Goal: Task Accomplishment & Management: Use online tool/utility

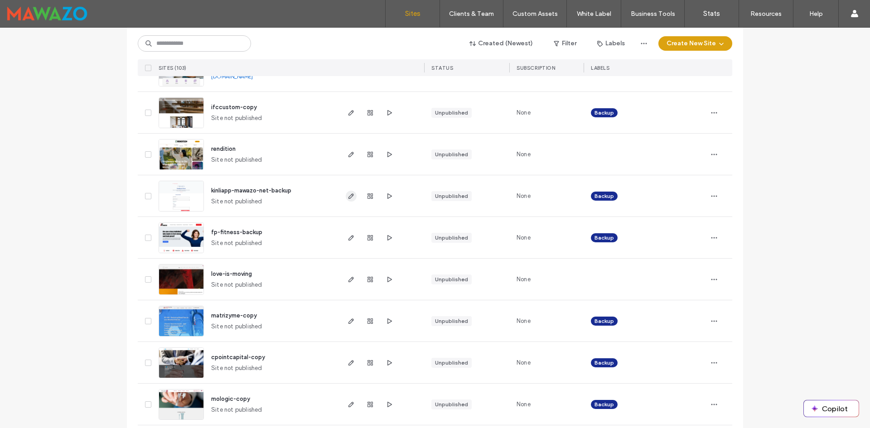
scroll to position [634, 0]
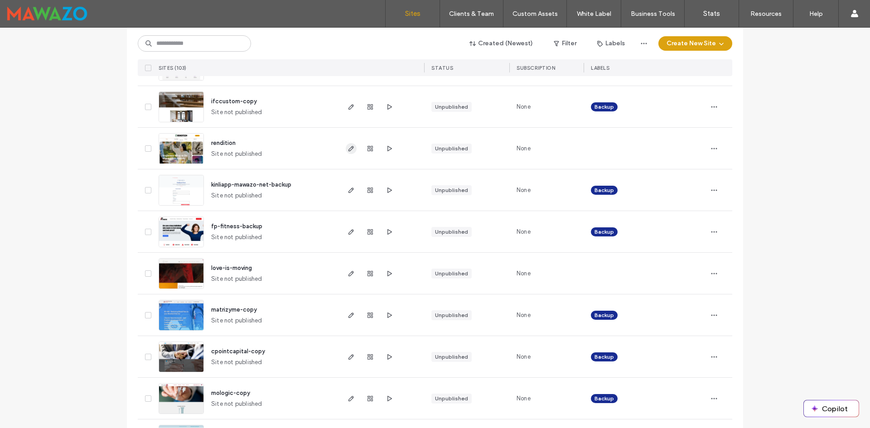
click at [347, 148] on icon "button" at bounding box center [350, 148] width 7 height 7
click at [347, 149] on icon "button" at bounding box center [350, 148] width 7 height 7
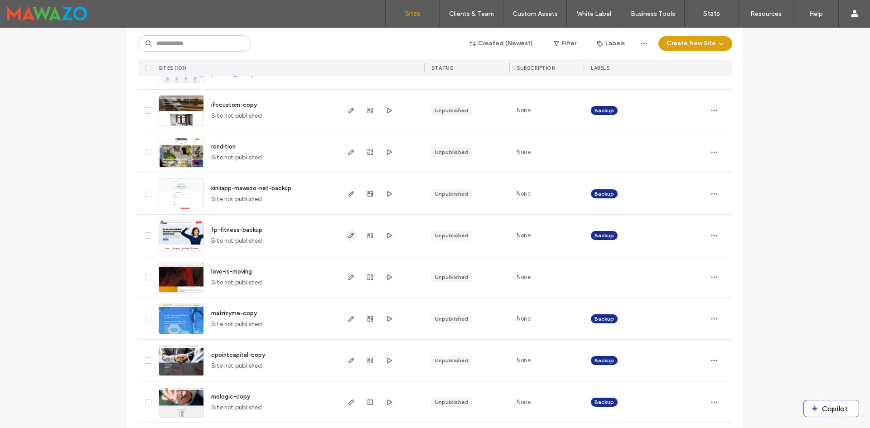
scroll to position [634, 0]
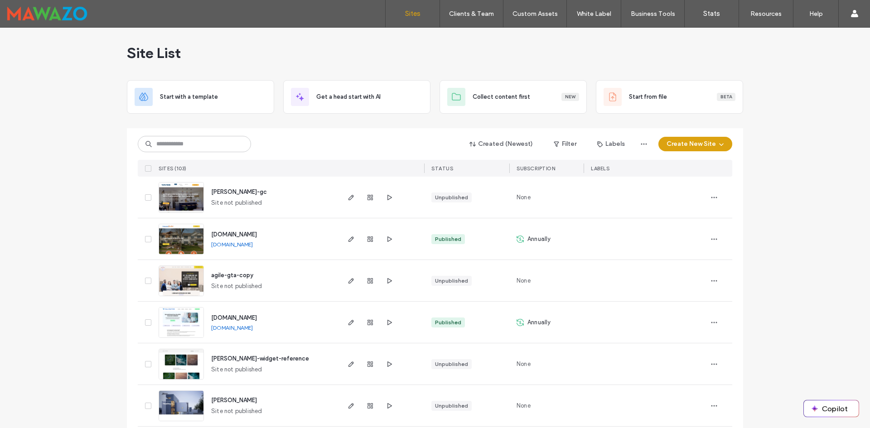
scroll to position [0, 0]
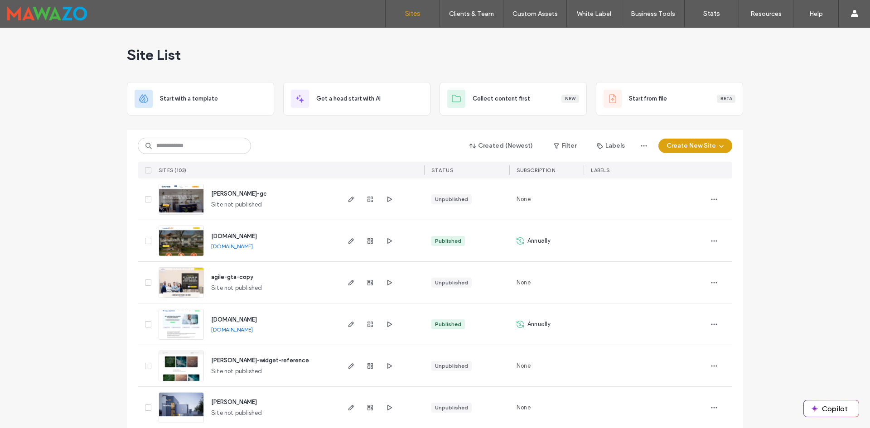
click at [165, 146] on input at bounding box center [194, 146] width 113 height 16
type input "*******"
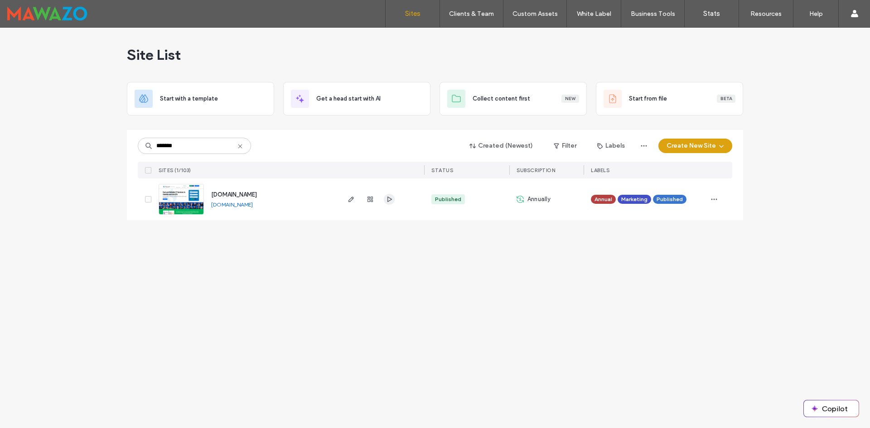
click at [388, 200] on use "button" at bounding box center [389, 199] width 5 height 5
click at [349, 201] on icon "button" at bounding box center [350, 199] width 7 height 7
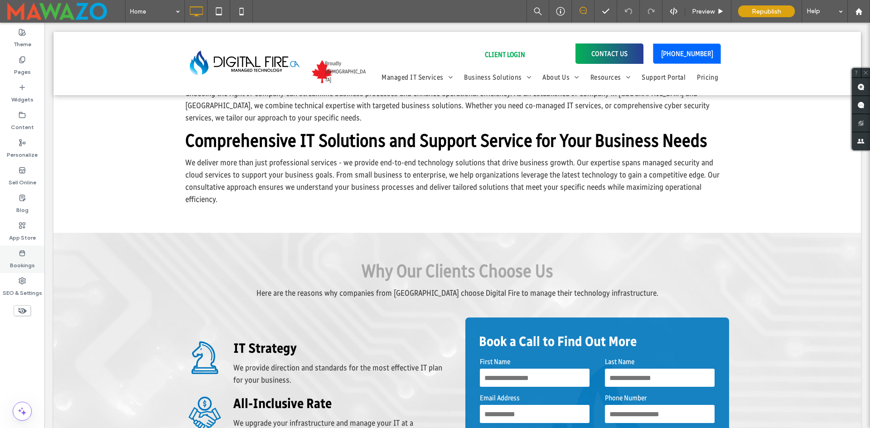
scroll to position [951, 0]
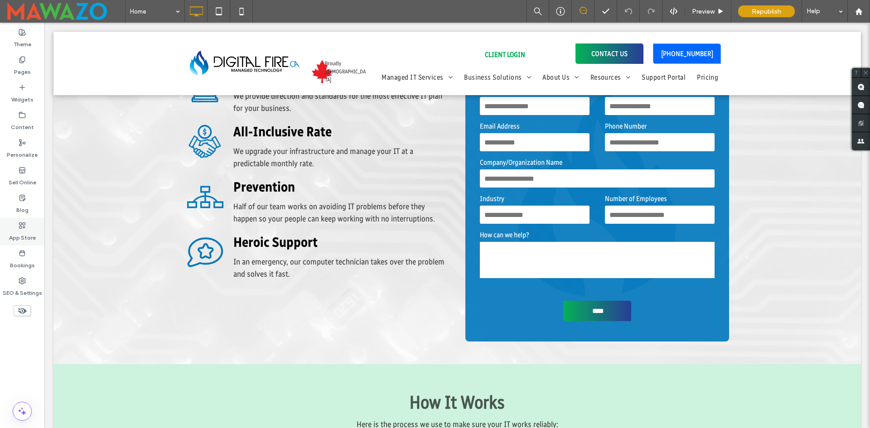
click at [15, 232] on label "App Store" at bounding box center [22, 235] width 27 height 13
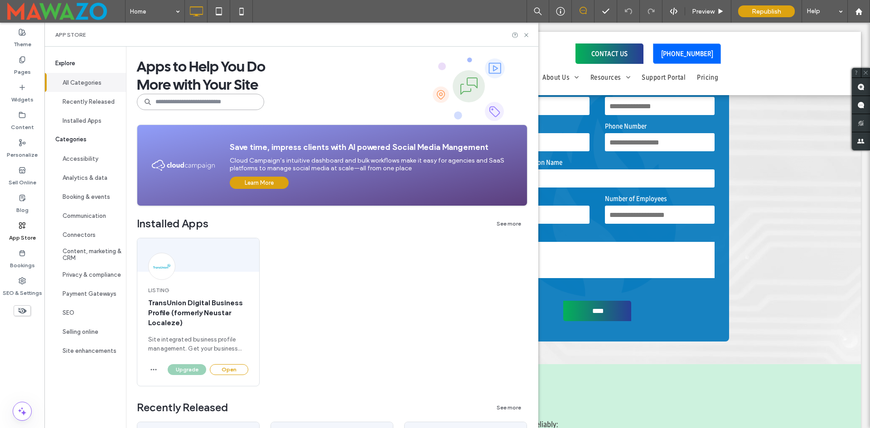
click at [179, 104] on input at bounding box center [200, 102] width 127 height 16
type input "*"
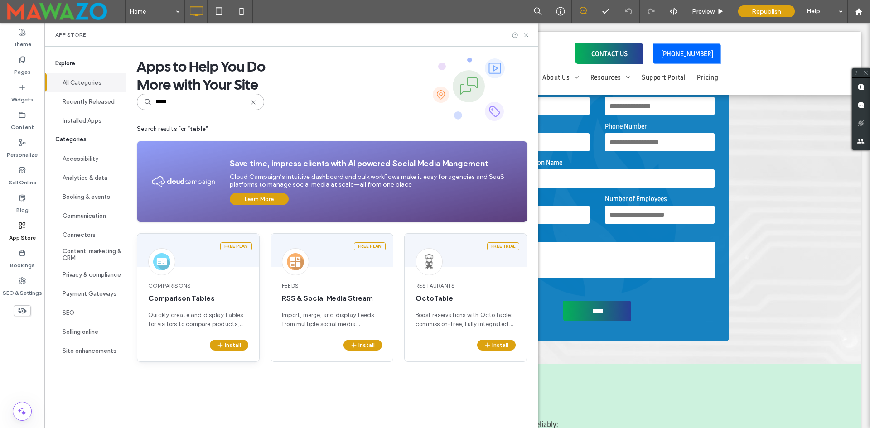
type input "*****"
click at [192, 293] on div "Comparisons Comparison Tables Quickly create and display tables for visitors to…" at bounding box center [198, 305] width 122 height 69
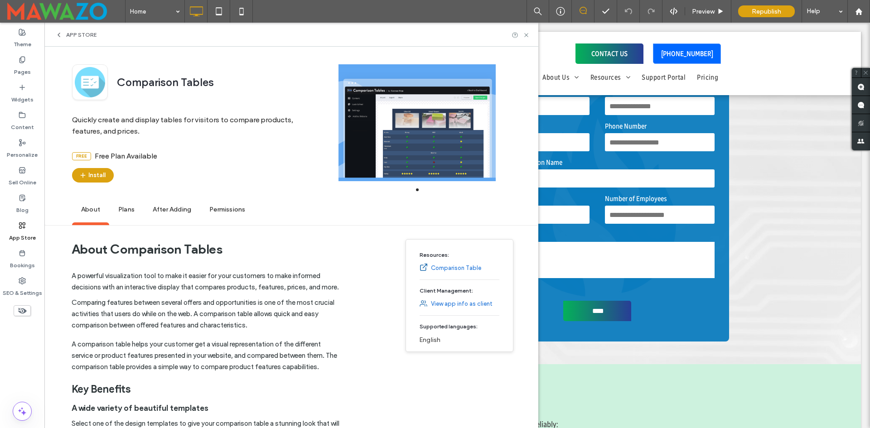
scroll to position [0, 0]
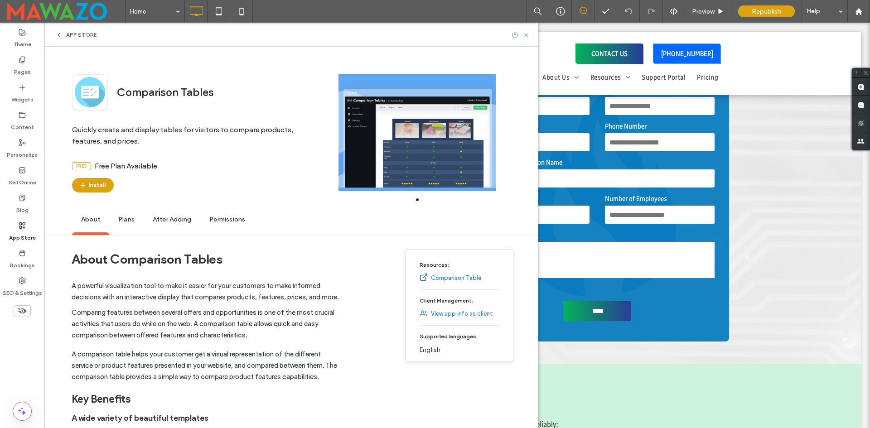
click at [409, 145] on div at bounding box center [416, 132] width 207 height 117
click at [130, 221] on span "Plans" at bounding box center [126, 219] width 34 height 25
click at [444, 280] on link "Comparison Table" at bounding box center [456, 278] width 50 height 9
click at [124, 222] on span "Plans" at bounding box center [126, 219] width 34 height 25
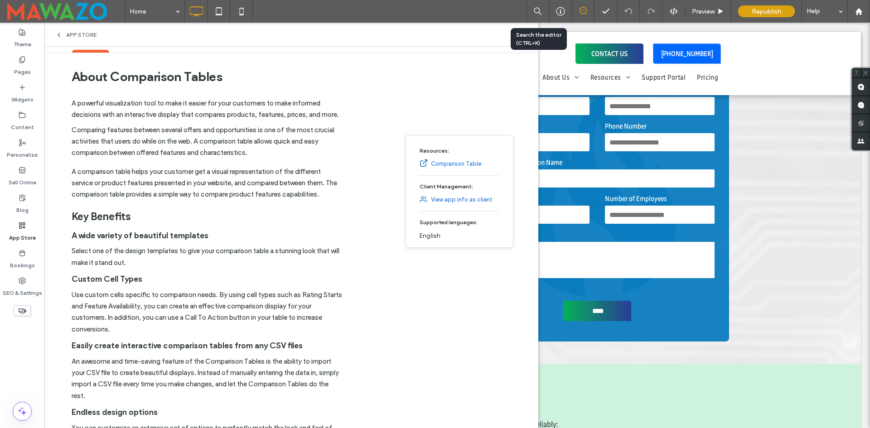
scroll to position [89, 0]
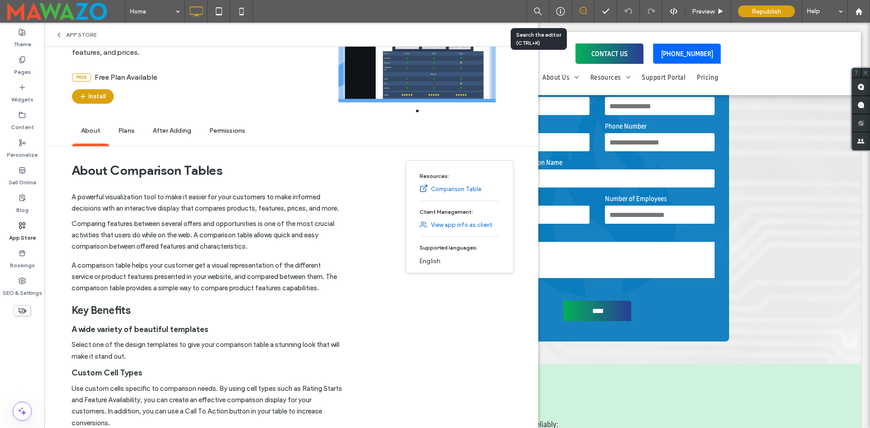
click at [446, 188] on link "Comparison Table" at bounding box center [456, 189] width 50 height 9
click at [124, 136] on span "Plans" at bounding box center [126, 131] width 34 height 25
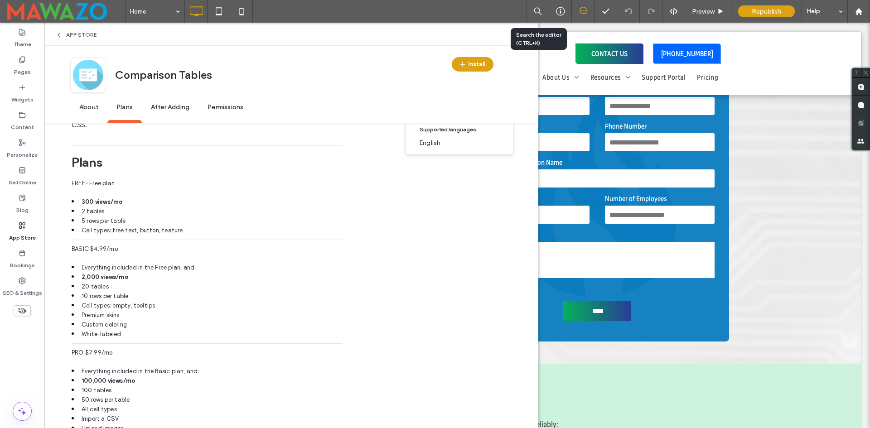
scroll to position [542, 0]
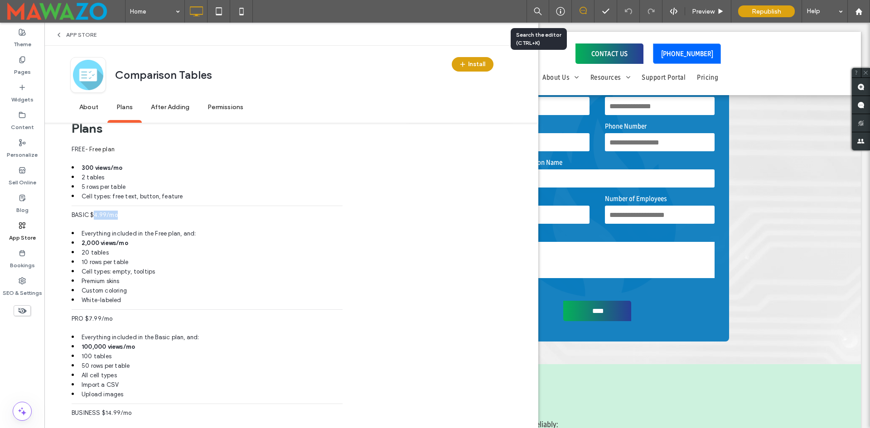
drag, startPoint x: 94, startPoint y: 226, endPoint x: 129, endPoint y: 226, distance: 34.9
click at [129, 224] on span "BASIC $4.99/mo" at bounding box center [207, 218] width 271 height 14
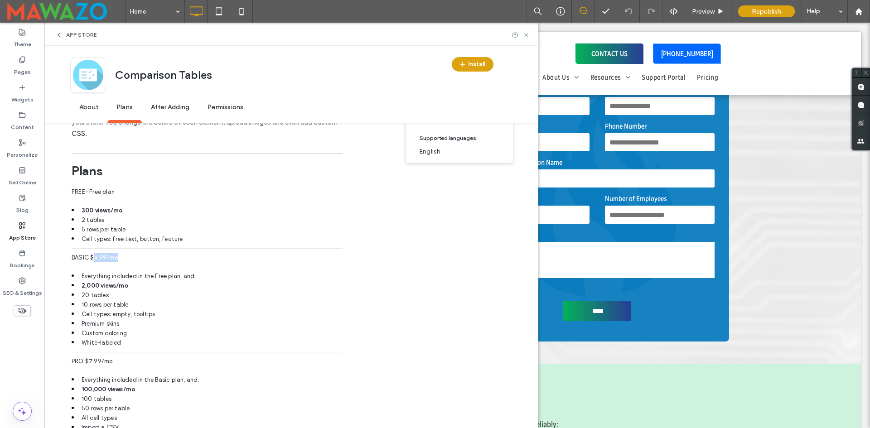
scroll to position [496, 0]
click at [125, 269] on span "BASIC $4.99/mo" at bounding box center [207, 263] width 271 height 14
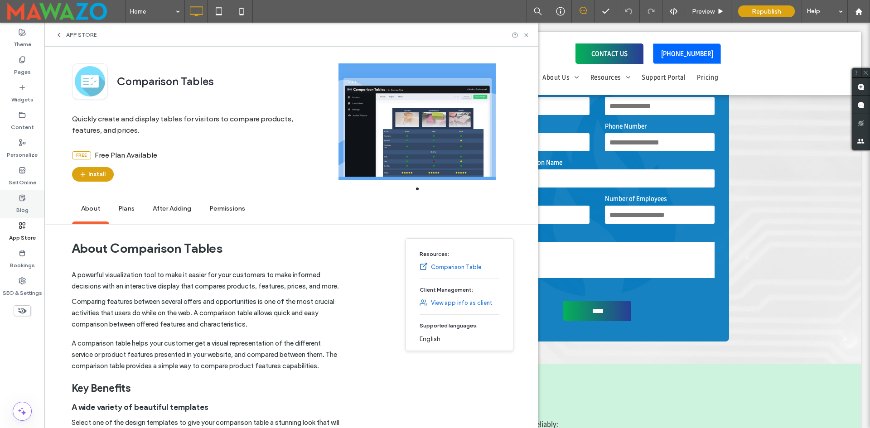
scroll to position [0, 0]
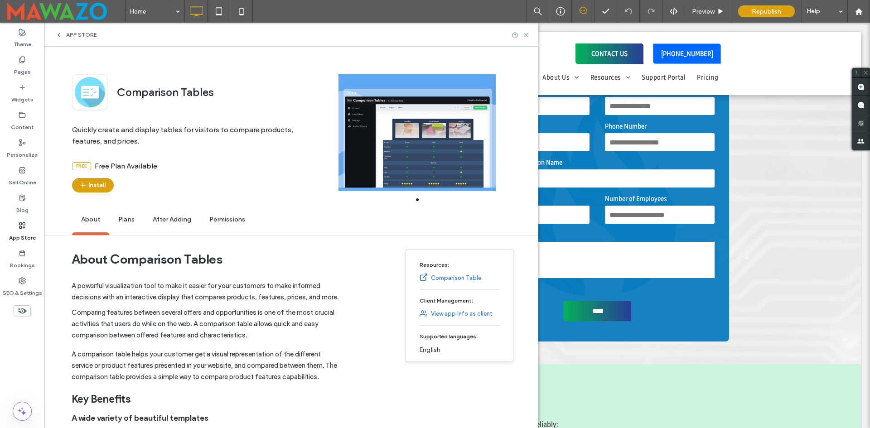
click at [16, 226] on div "App Store" at bounding box center [22, 232] width 44 height 28
click at [60, 33] on icon at bounding box center [58, 34] width 7 height 7
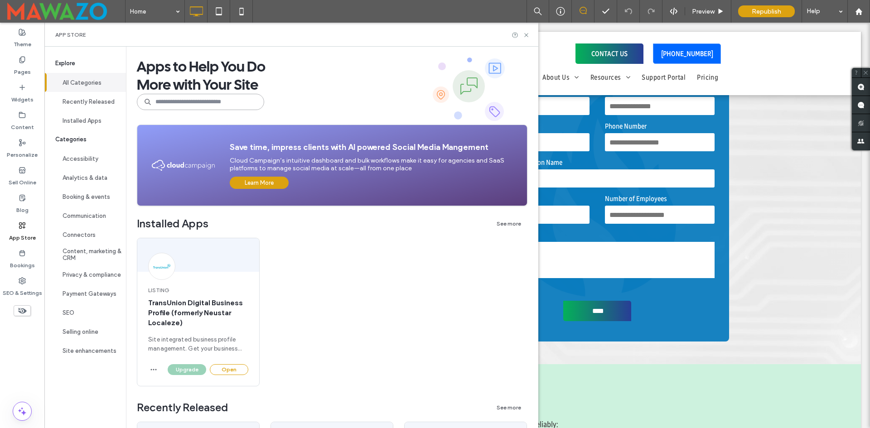
click at [189, 103] on input at bounding box center [200, 102] width 127 height 16
type input "*****"
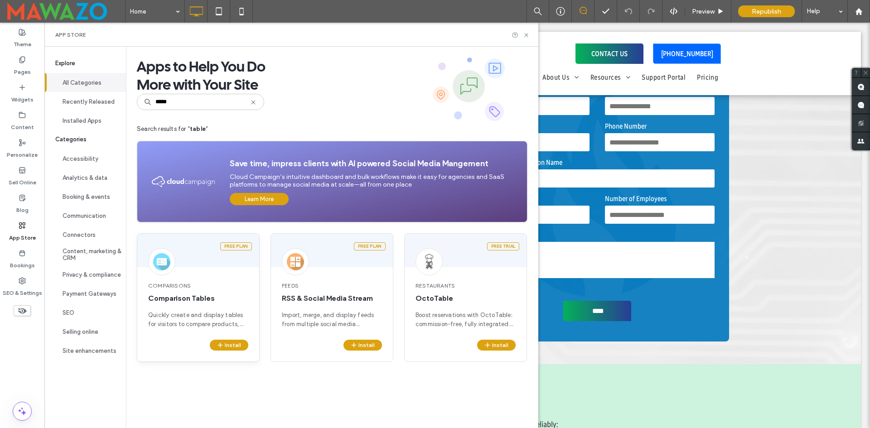
click at [197, 312] on span "Quickly create and display tables for visitors to compare products, features, a…" at bounding box center [198, 320] width 100 height 18
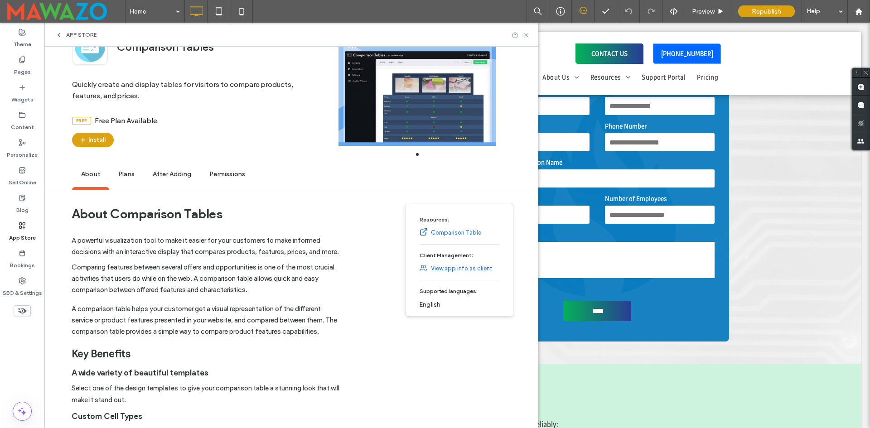
click at [126, 178] on span "Plans" at bounding box center [126, 174] width 34 height 25
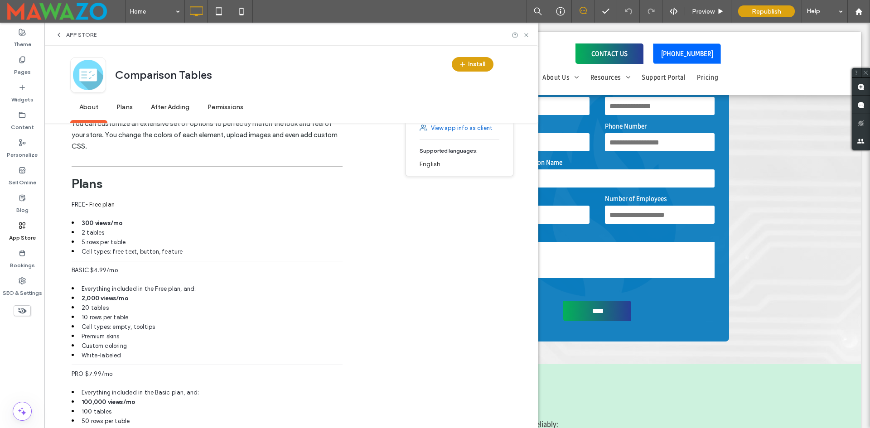
scroll to position [542, 0]
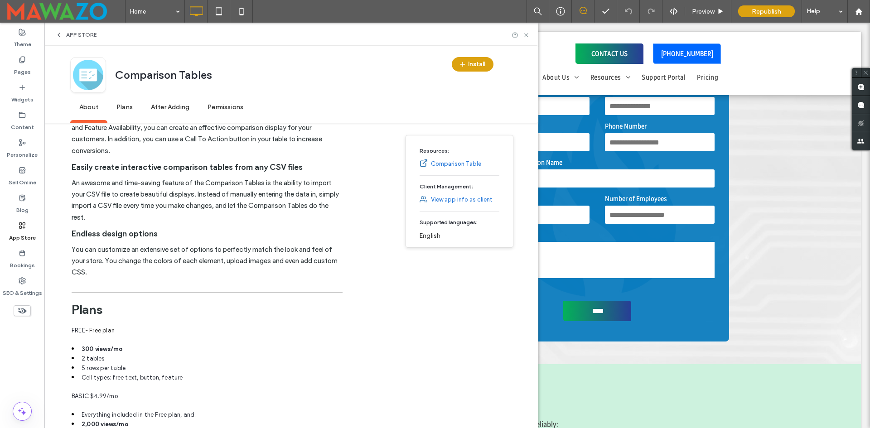
click at [168, 111] on span "After Adding" at bounding box center [170, 107] width 57 height 25
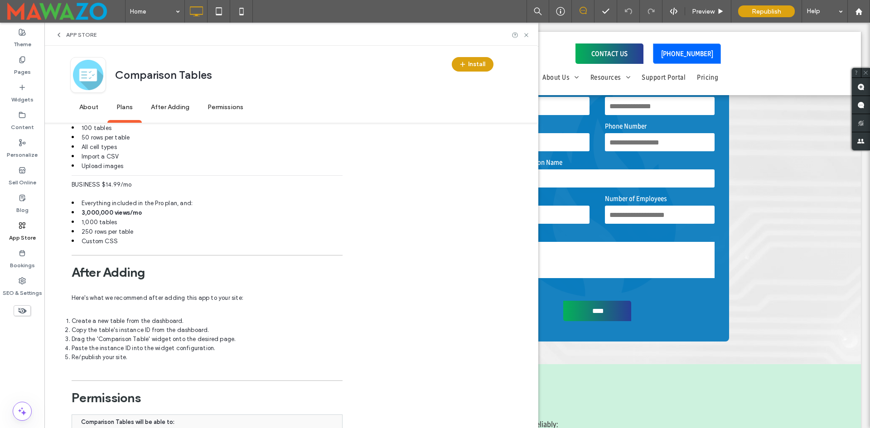
scroll to position [852, 0]
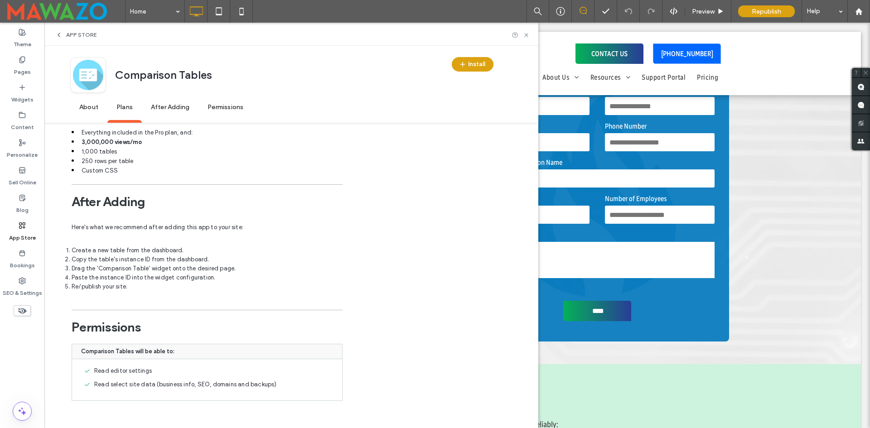
click at [228, 109] on span "Permissions" at bounding box center [225, 107] width 54 height 25
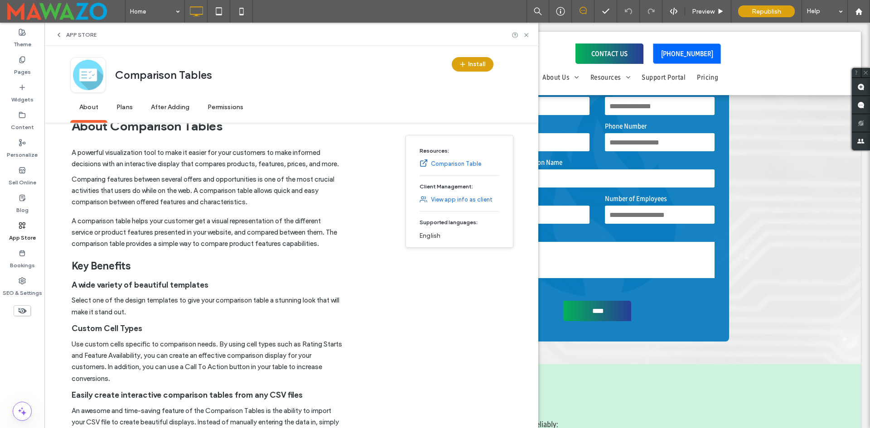
scroll to position [127, 0]
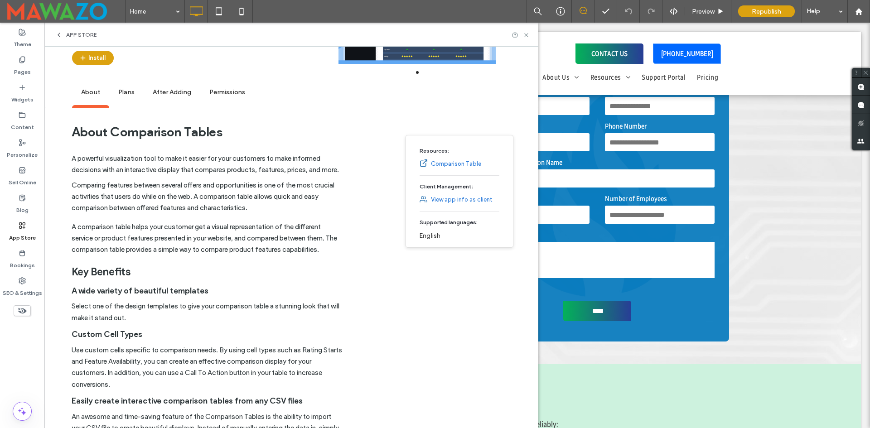
click at [454, 166] on link "Comparison Table" at bounding box center [456, 163] width 50 height 9
click at [457, 165] on link "Comparison Table" at bounding box center [456, 163] width 50 height 9
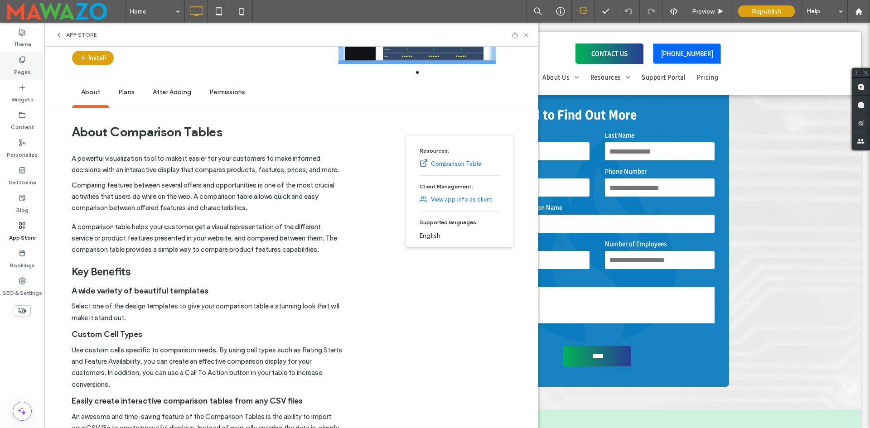
click at [17, 58] on div "Pages" at bounding box center [22, 66] width 44 height 28
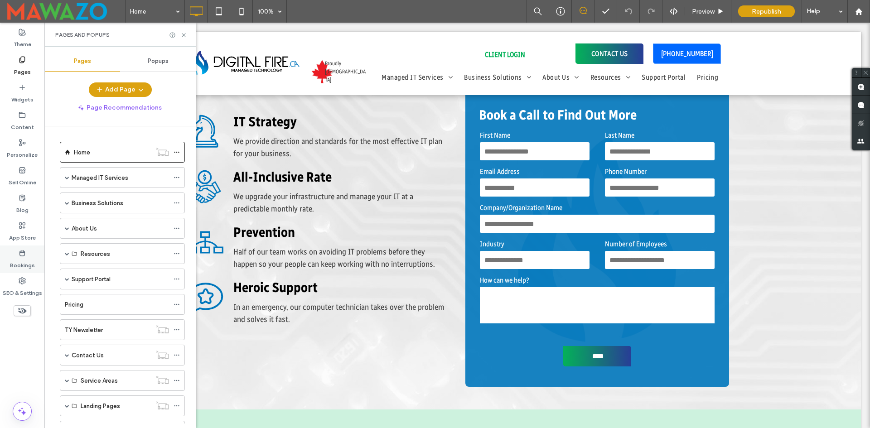
click at [18, 264] on label "Bookings" at bounding box center [22, 263] width 25 height 13
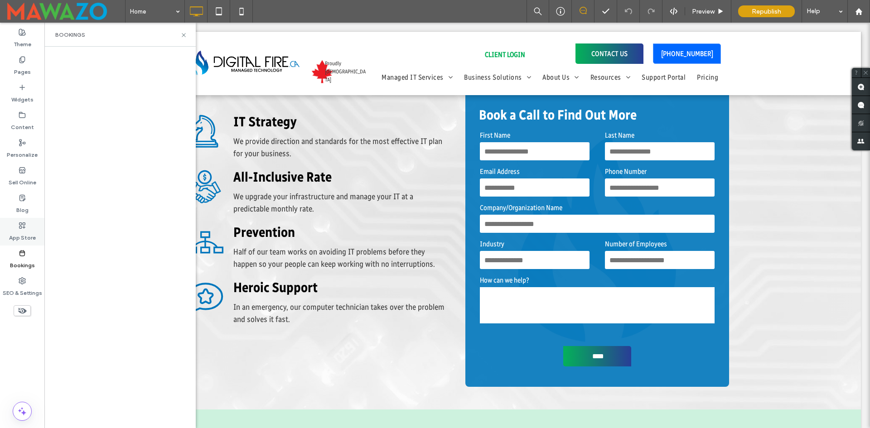
click at [19, 220] on div "App Store" at bounding box center [22, 232] width 44 height 28
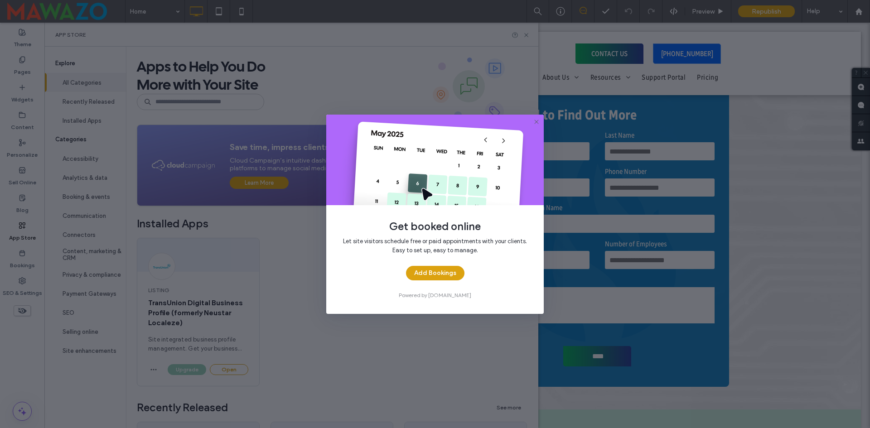
click at [21, 227] on div "Get booked online Let site visitors schedule free or paid appointments with you…" at bounding box center [435, 214] width 870 height 428
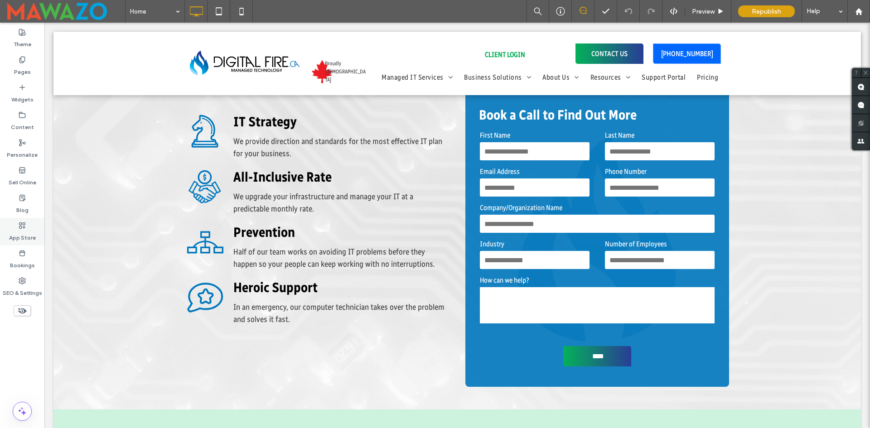
click at [26, 224] on div "App Store" at bounding box center [22, 232] width 44 height 28
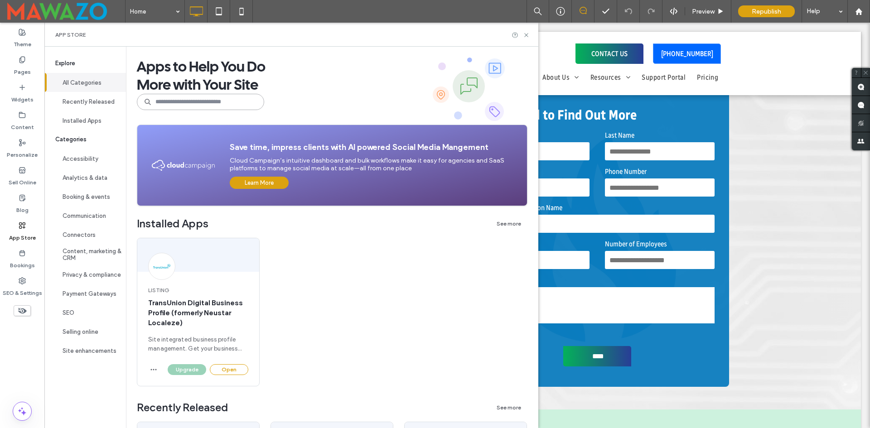
click at [183, 100] on input at bounding box center [200, 102] width 127 height 16
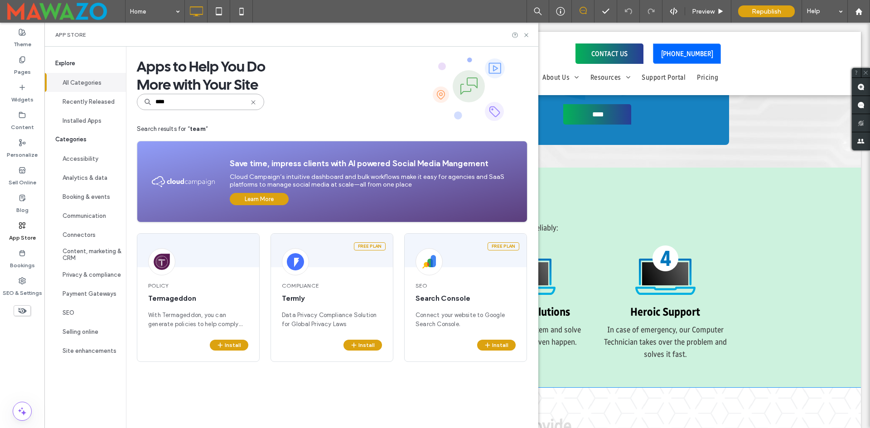
scroll to position [1404, 0]
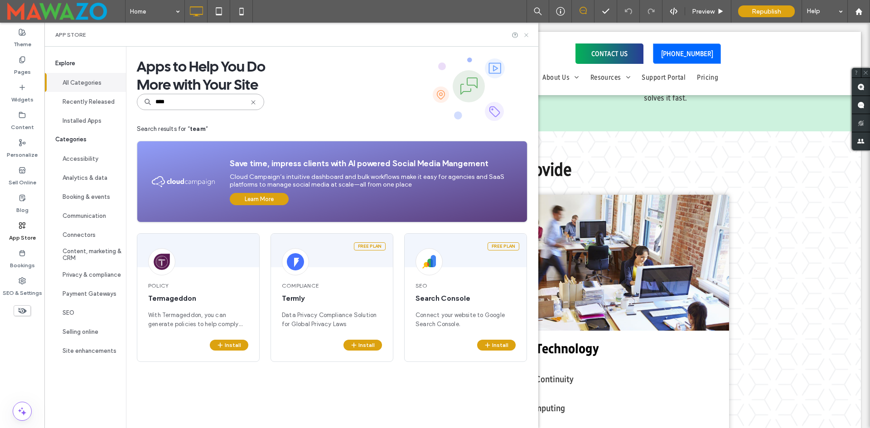
type input "****"
click at [524, 34] on icon at bounding box center [526, 35] width 7 height 7
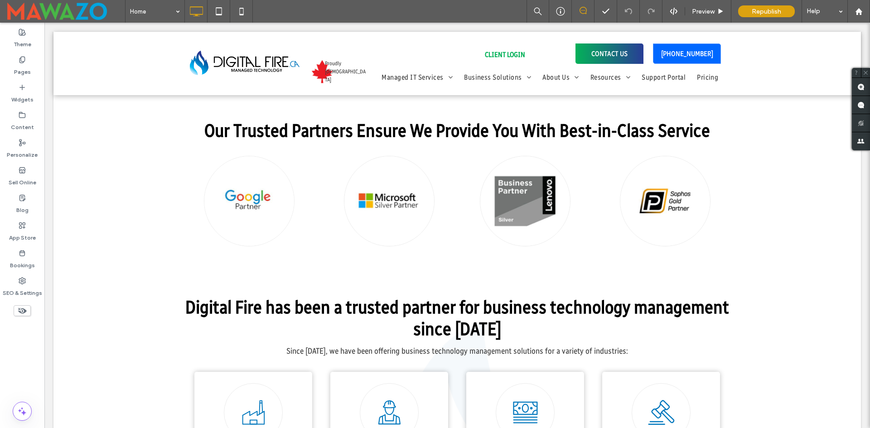
scroll to position [2824, 0]
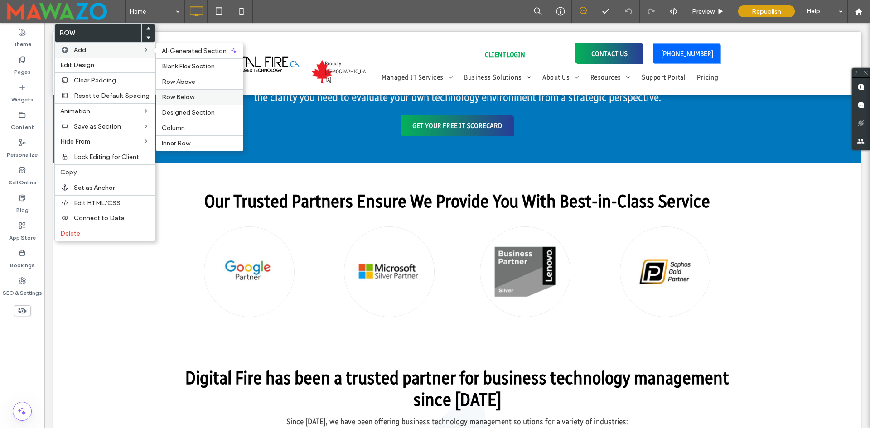
click at [190, 96] on span "Row Below" at bounding box center [178, 97] width 33 height 8
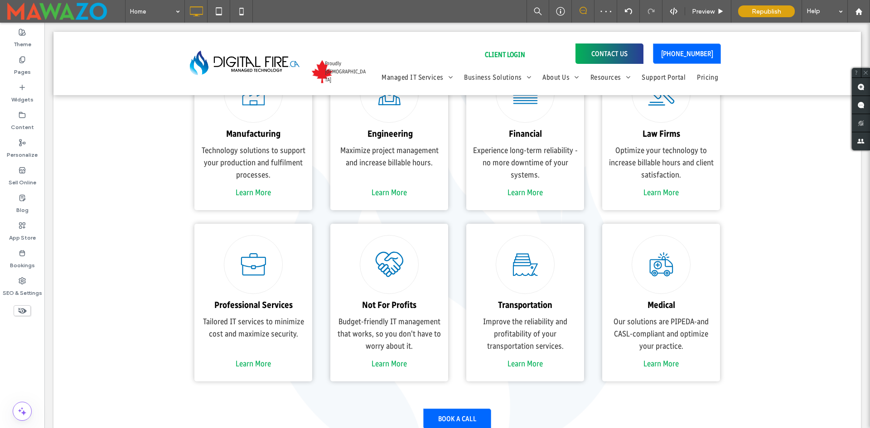
scroll to position [3186, 0]
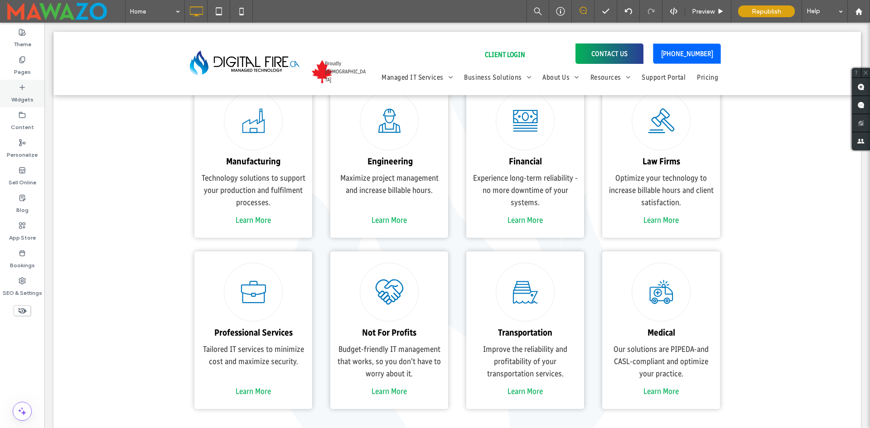
click at [13, 90] on div "Widgets" at bounding box center [22, 94] width 44 height 28
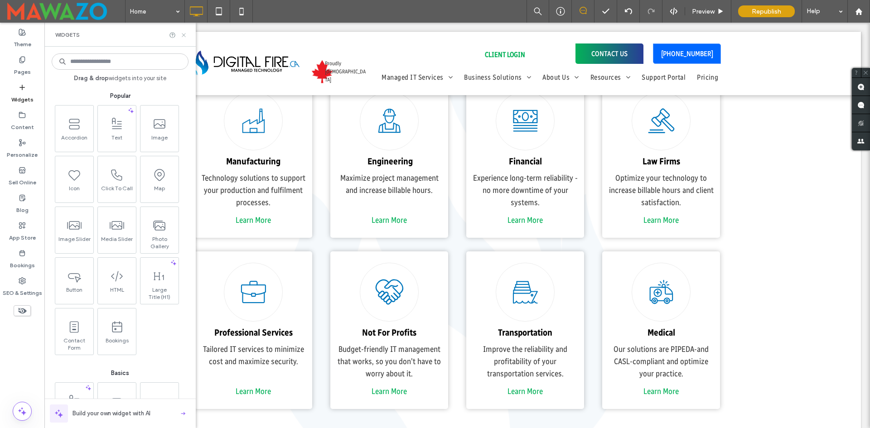
drag, startPoint x: 140, startPoint y: 30, endPoint x: 183, endPoint y: 36, distance: 43.5
click at [183, 36] on icon at bounding box center [183, 35] width 7 height 7
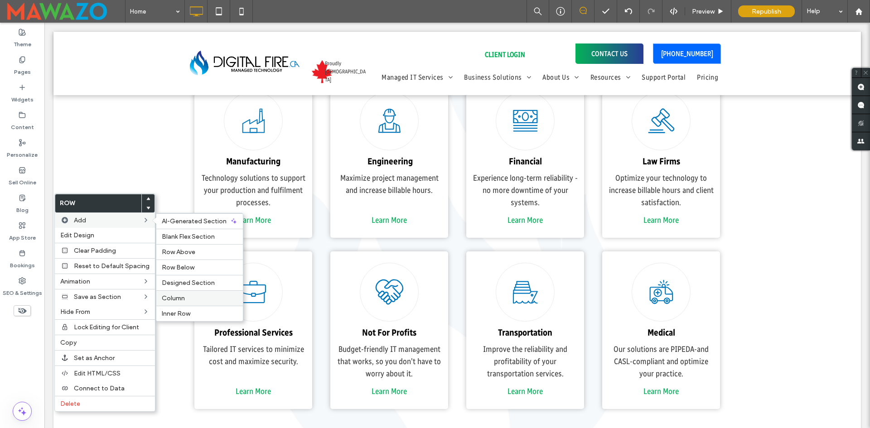
click at [194, 302] on div "Column" at bounding box center [199, 297] width 87 height 15
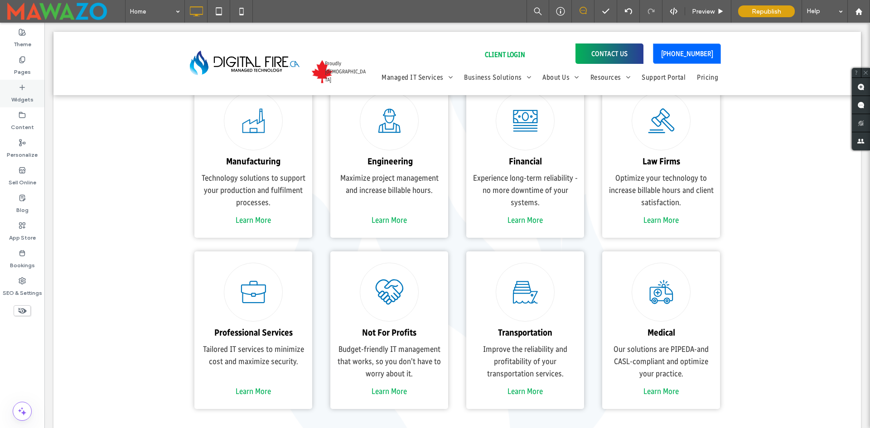
click at [19, 94] on label "Widgets" at bounding box center [22, 97] width 22 height 13
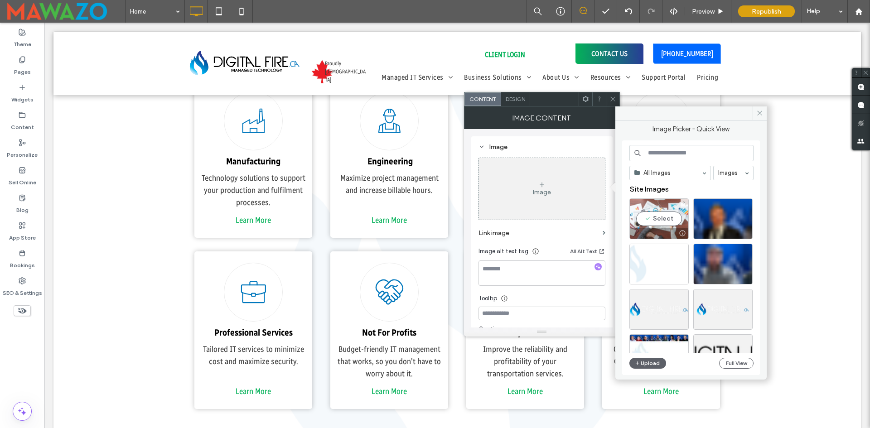
click at [656, 217] on div "Select" at bounding box center [658, 218] width 59 height 41
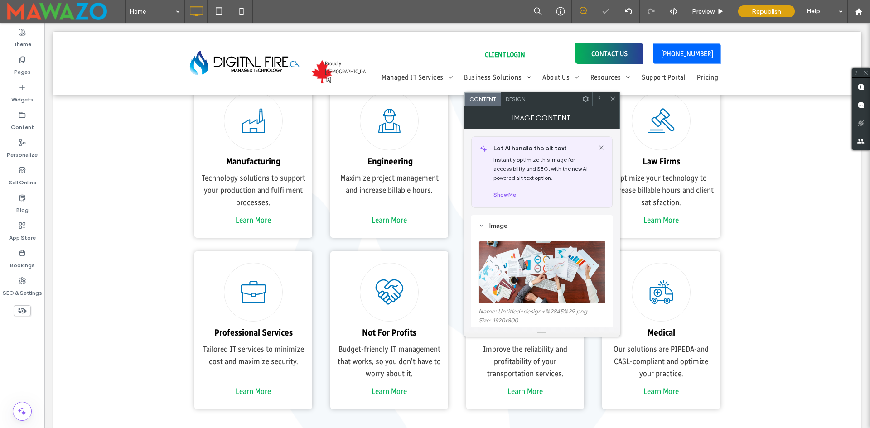
click at [611, 97] on icon at bounding box center [612, 99] width 7 height 7
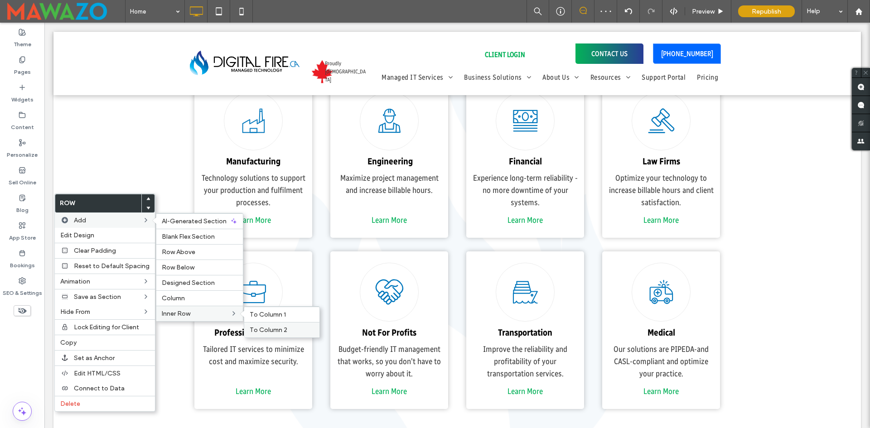
drag, startPoint x: 273, startPoint y: 332, endPoint x: 228, endPoint y: 309, distance: 50.2
click at [273, 332] on span "To Column 2" at bounding box center [269, 330] width 38 height 8
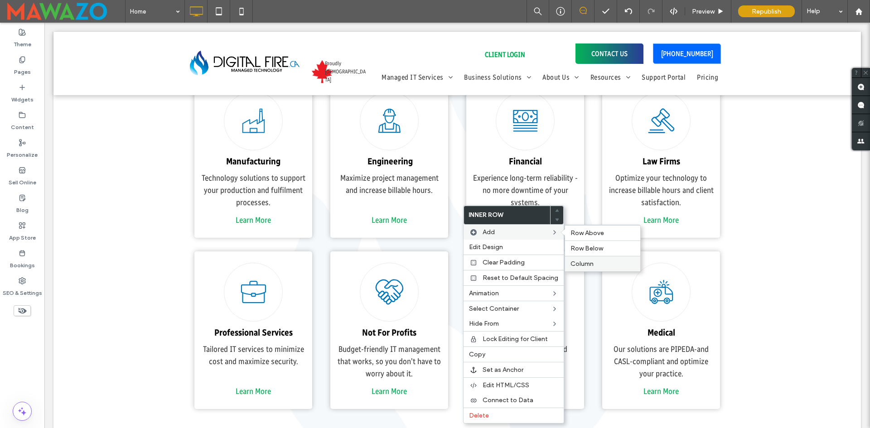
drag, startPoint x: 588, startPoint y: 265, endPoint x: 518, endPoint y: 232, distance: 77.2
click at [588, 265] on span "Column" at bounding box center [581, 264] width 23 height 8
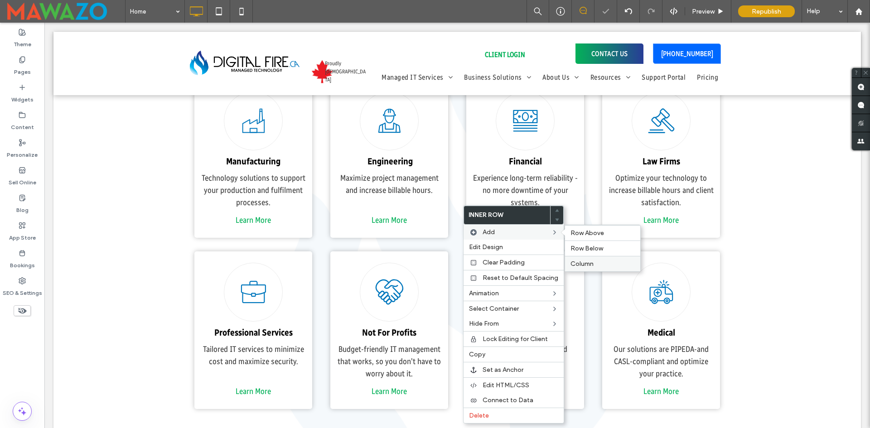
click at [579, 261] on span "Column" at bounding box center [581, 264] width 23 height 8
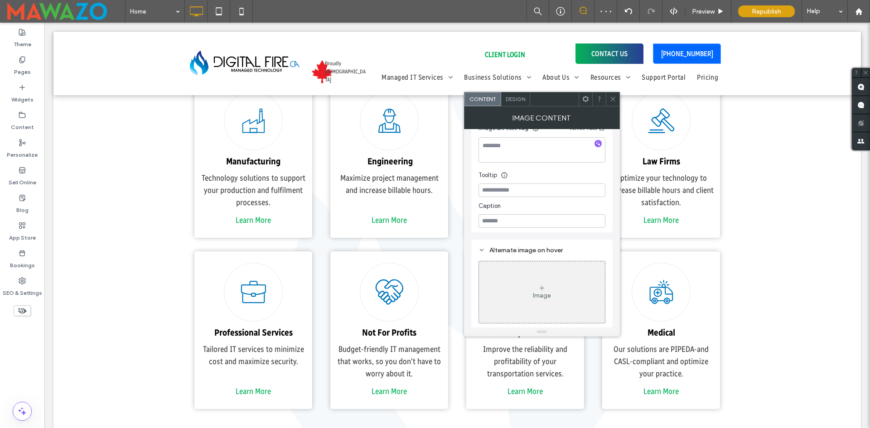
scroll to position [250, 0]
click at [541, 295] on div "Image" at bounding box center [542, 295] width 18 height 8
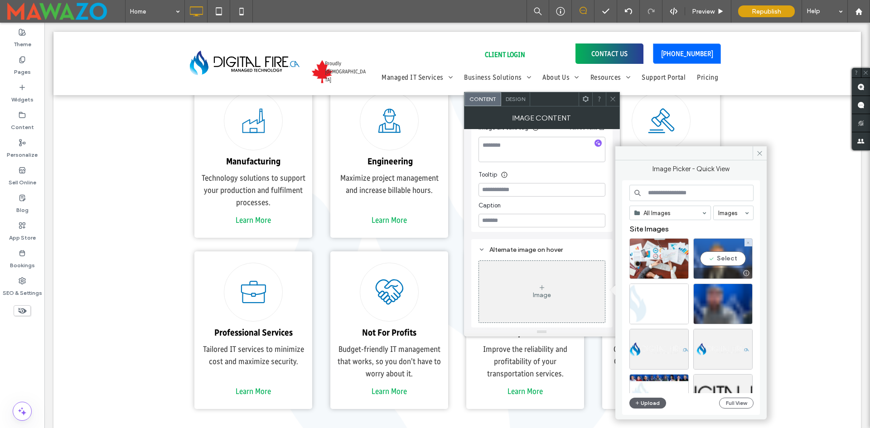
click at [724, 261] on div "Select" at bounding box center [722, 258] width 59 height 41
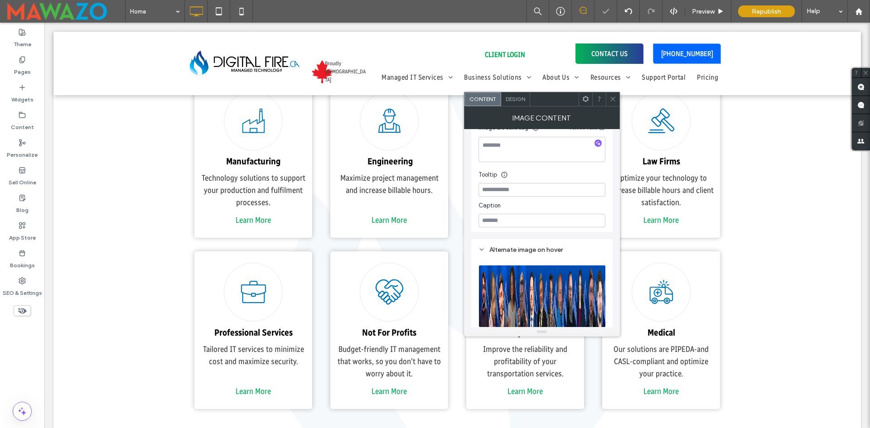
click at [611, 98] on use at bounding box center [612, 99] width 5 height 5
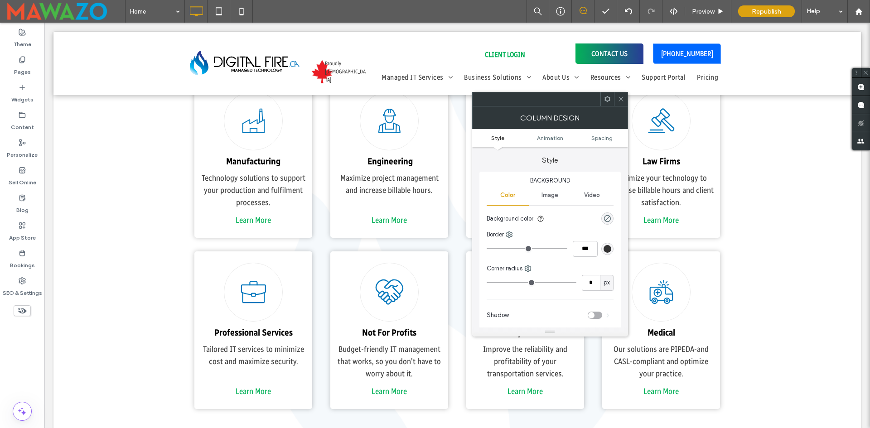
click at [618, 97] on icon at bounding box center [620, 99] width 7 height 7
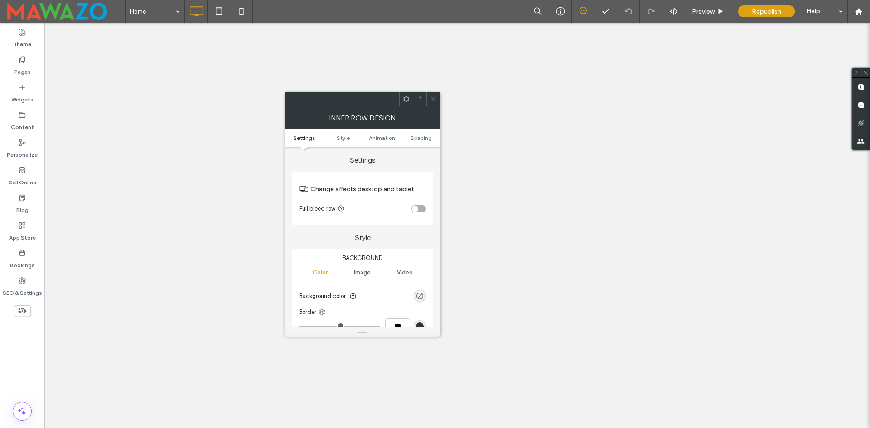
click at [420, 141] on ul "Settings Style Animation Spacing" at bounding box center [362, 138] width 156 height 18
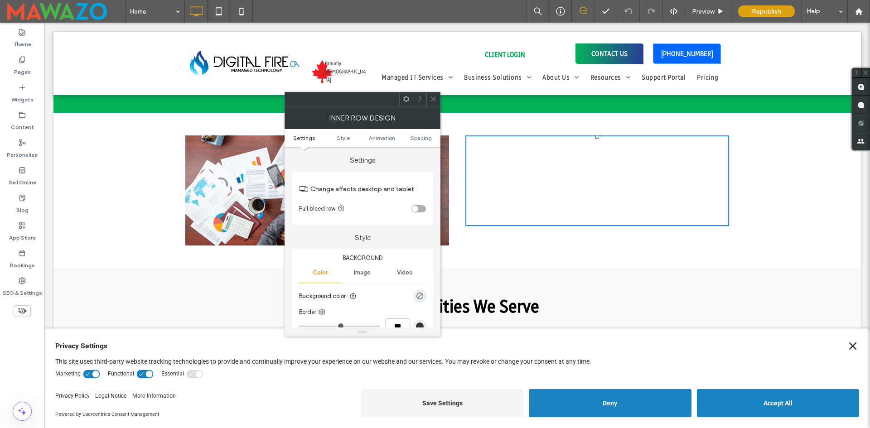
scroll to position [6, 0]
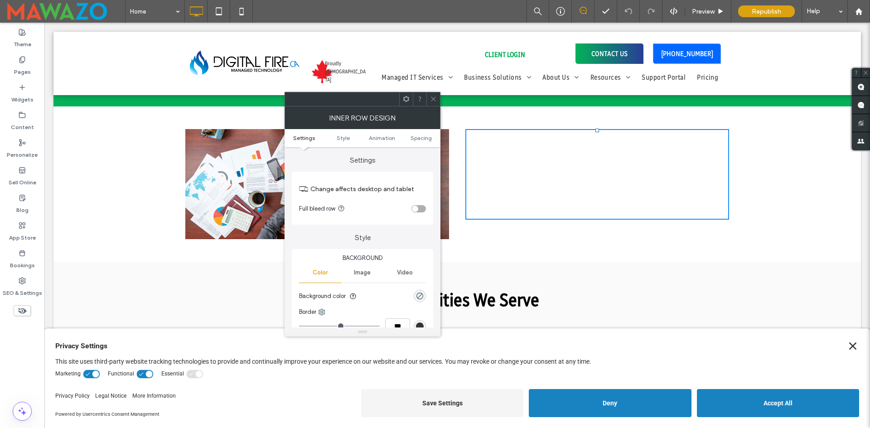
click at [432, 100] on use at bounding box center [433, 99] width 5 height 5
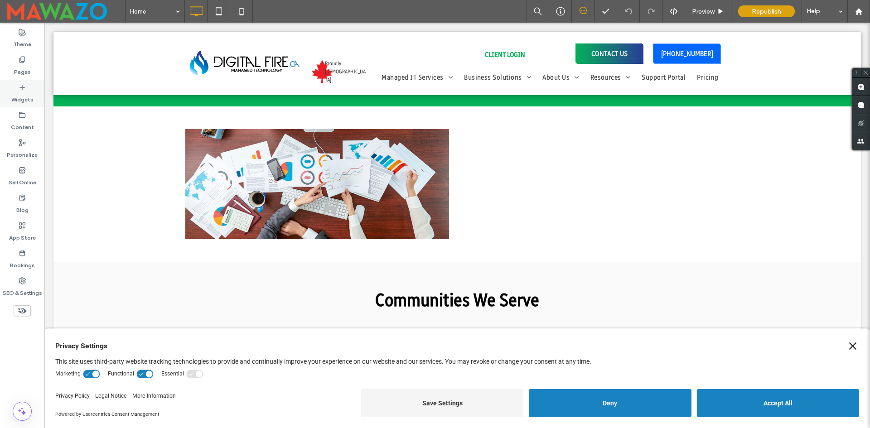
click at [8, 92] on div "Widgets" at bounding box center [22, 94] width 44 height 28
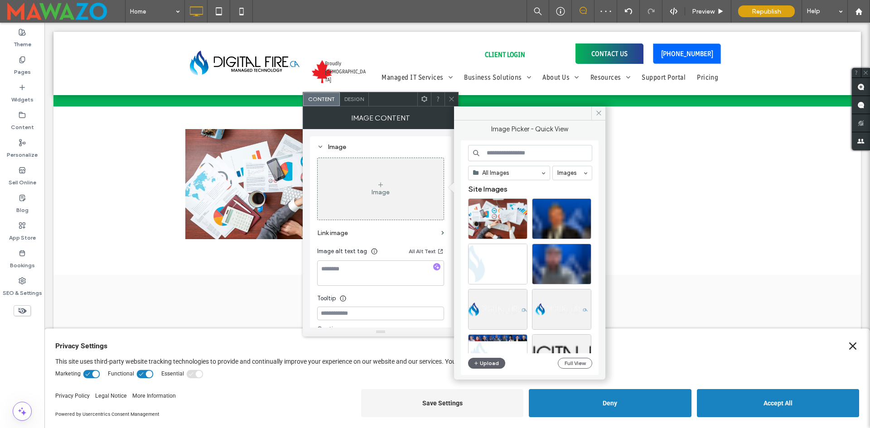
click at [451, 98] on icon at bounding box center [451, 99] width 7 height 7
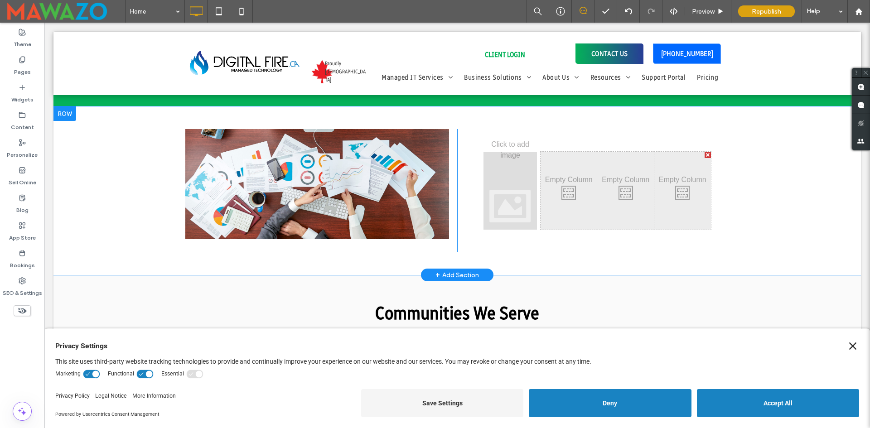
click at [309, 197] on div "Click To Paste" at bounding box center [321, 190] width 272 height 123
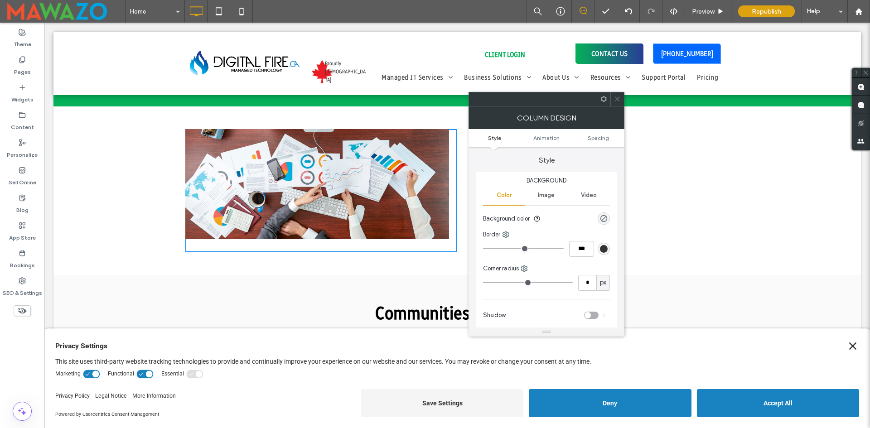
click at [613, 97] on div at bounding box center [617, 99] width 14 height 14
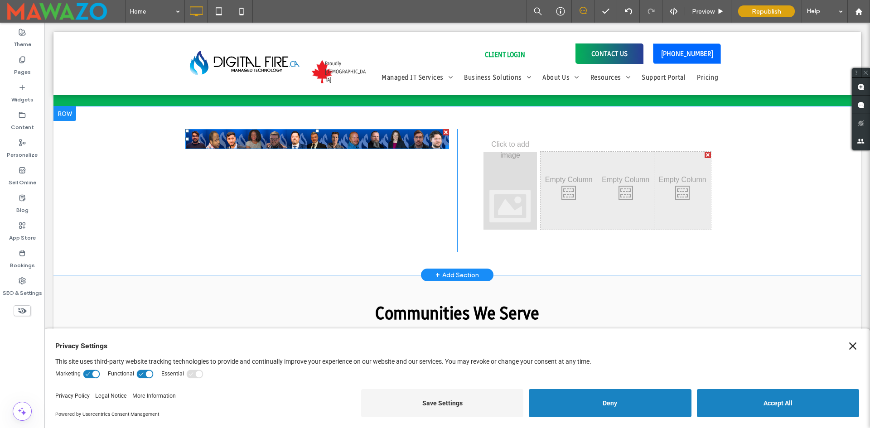
click at [337, 135] on img at bounding box center [317, 138] width 264 height 19
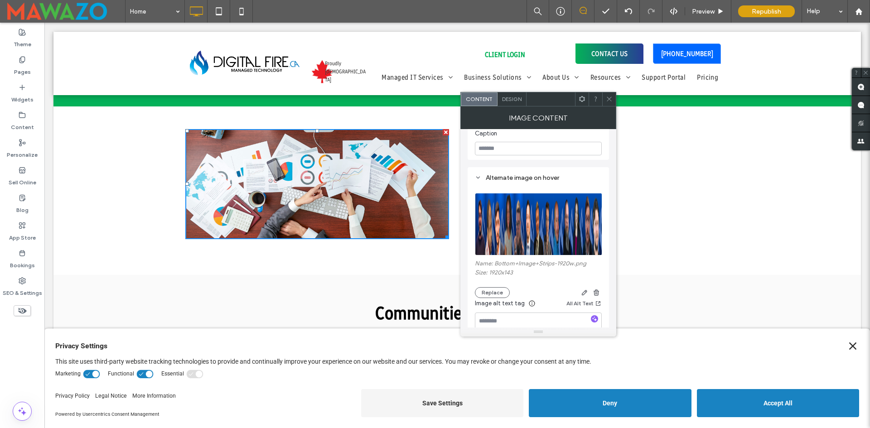
scroll to position [347, 0]
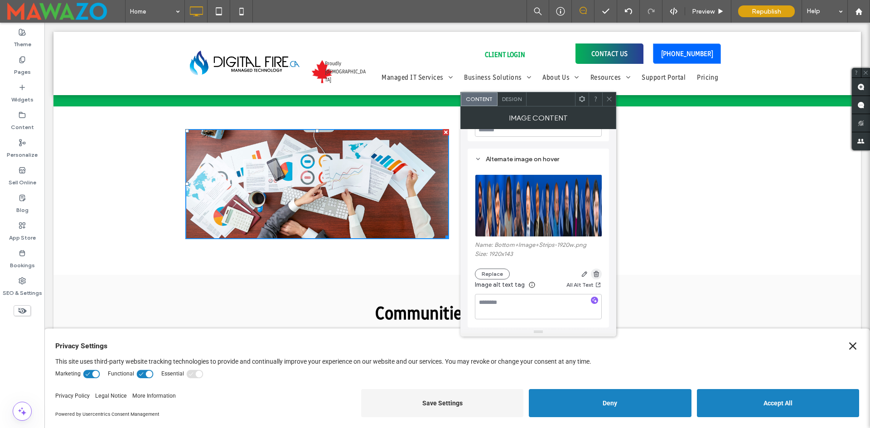
click at [598, 274] on use "button" at bounding box center [595, 274] width 5 height 6
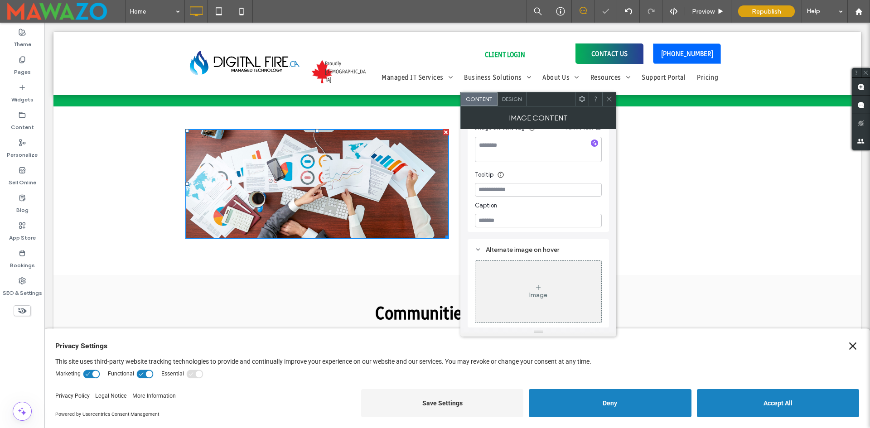
scroll to position [256, 0]
click at [504, 287] on div "Image" at bounding box center [538, 292] width 126 height 60
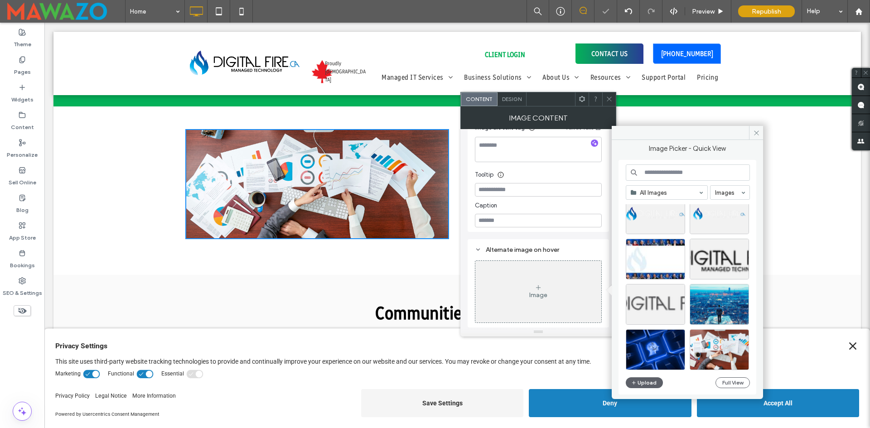
scroll to position [136, 0]
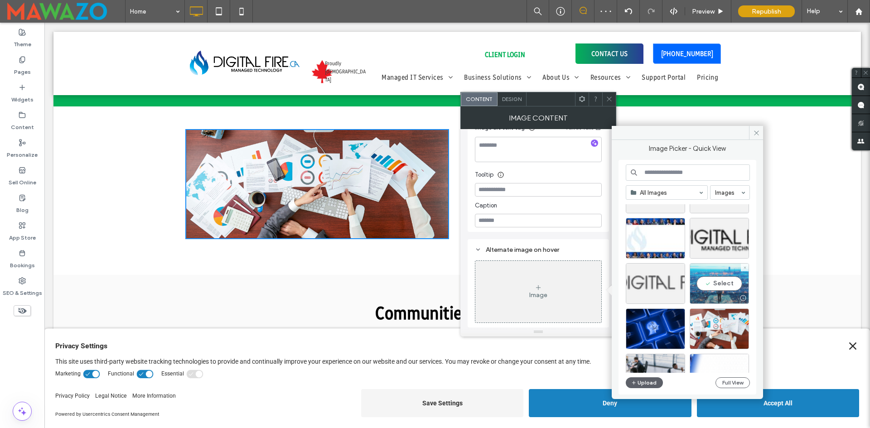
click at [713, 287] on div "Select" at bounding box center [718, 283] width 59 height 41
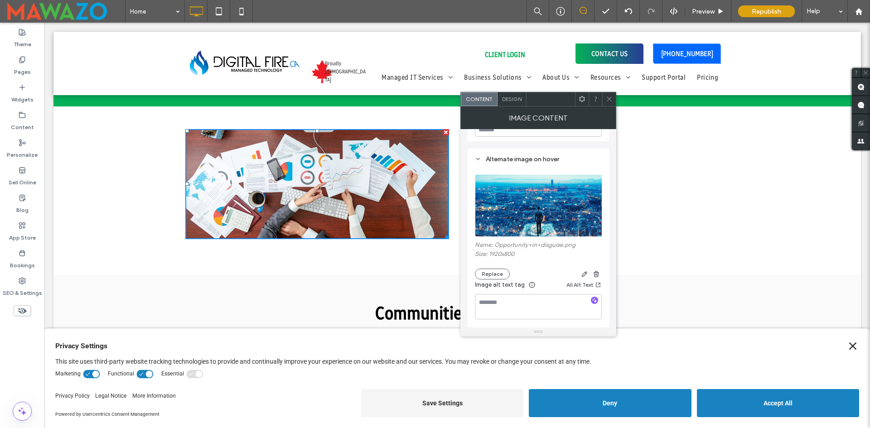
click at [609, 98] on icon at bounding box center [609, 99] width 7 height 7
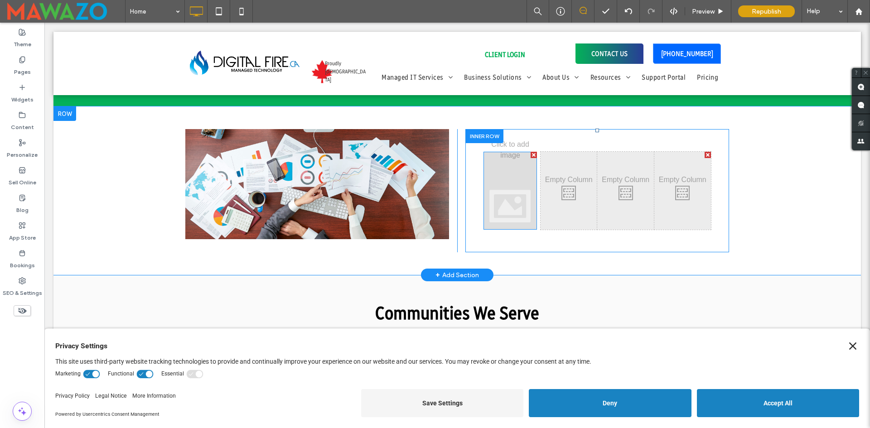
click at [495, 194] on div at bounding box center [509, 191] width 53 height 78
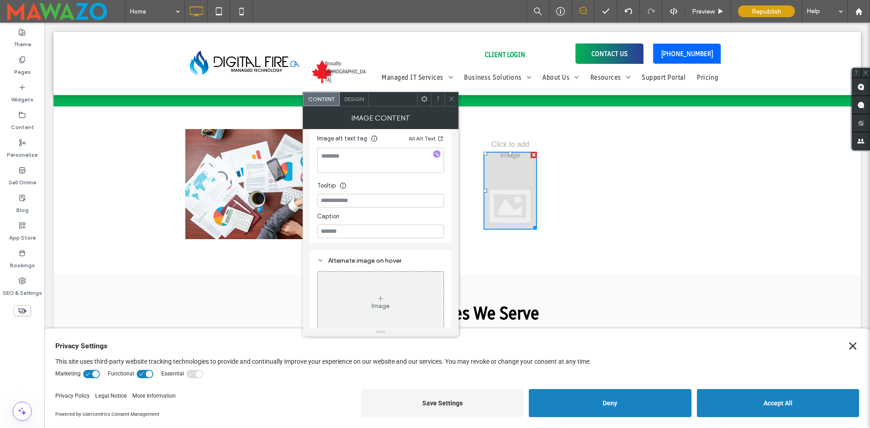
scroll to position [124, 0]
click at [356, 191] on input at bounding box center [380, 190] width 127 height 14
click at [354, 191] on input at bounding box center [380, 190] width 127 height 14
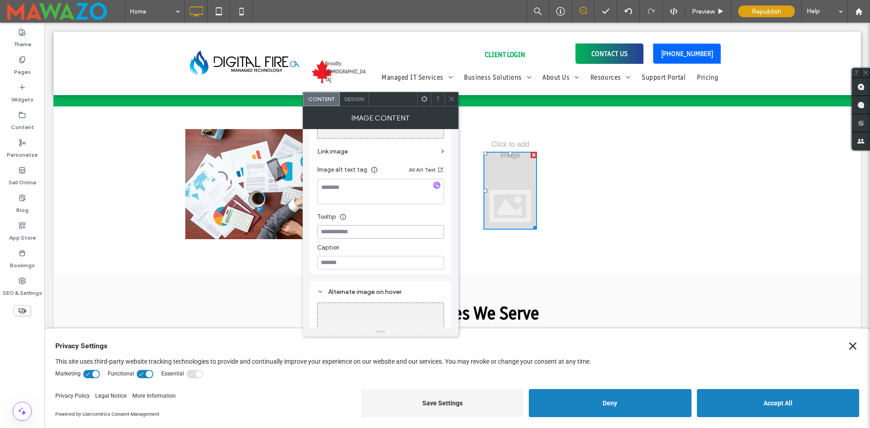
scroll to position [78, 0]
click at [346, 264] on input at bounding box center [380, 266] width 127 height 14
click at [352, 270] on input at bounding box center [380, 266] width 127 height 14
type input "********"
click at [454, 99] on icon at bounding box center [451, 99] width 7 height 7
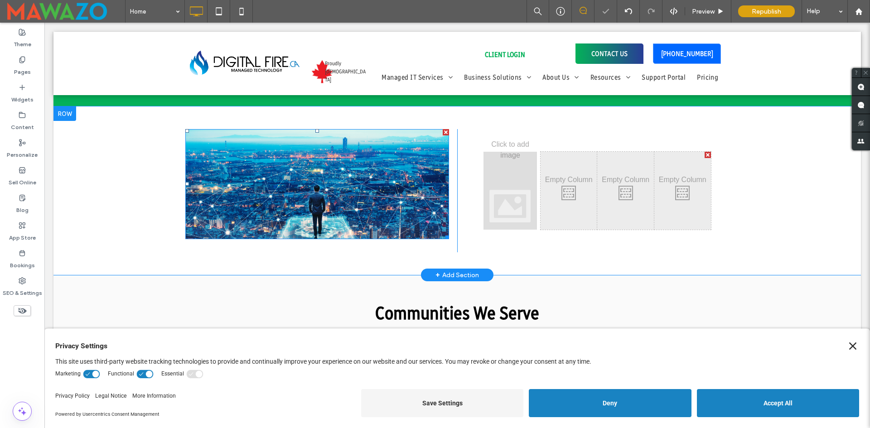
click at [264, 184] on img at bounding box center [317, 184] width 264 height 110
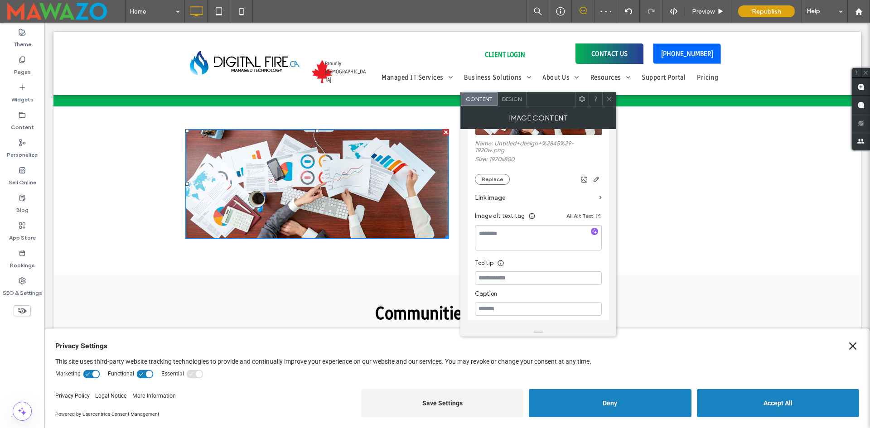
scroll to position [272, 0]
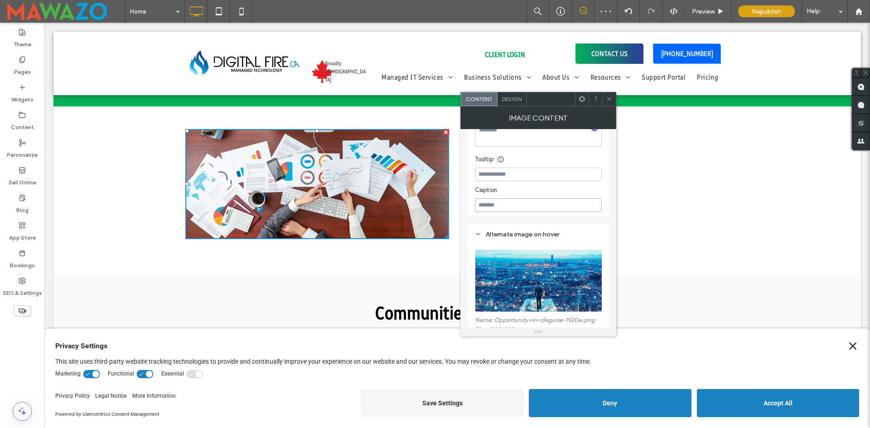
click at [516, 206] on input at bounding box center [538, 205] width 127 height 14
type input "********"
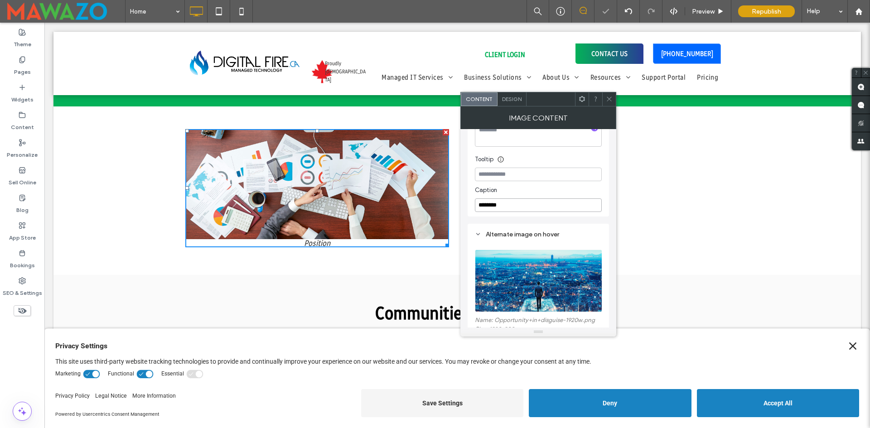
click at [514, 207] on input "********" at bounding box center [538, 205] width 127 height 14
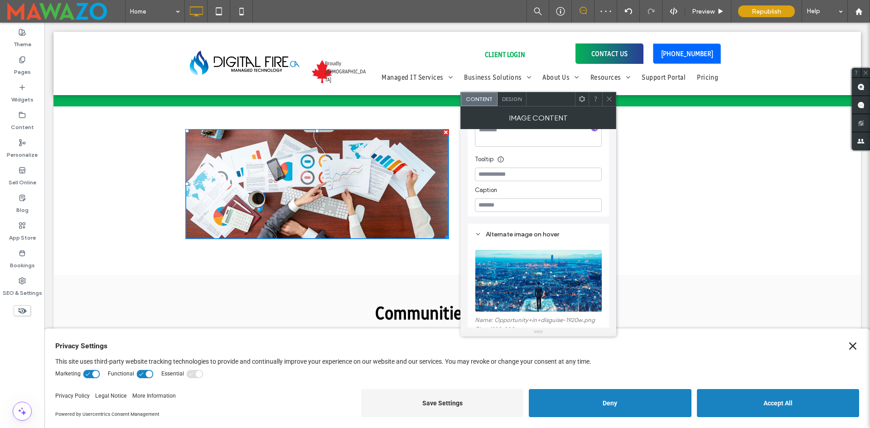
click at [567, 165] on div "Name: Untitled+design+%2845%29-1920w.png Size: 1920x800 Replace Link image Imag…" at bounding box center [538, 86] width 127 height 252
click at [558, 173] on input at bounding box center [538, 175] width 127 height 14
type input "********"
click at [556, 185] on div "Caption" at bounding box center [538, 188] width 127 height 14
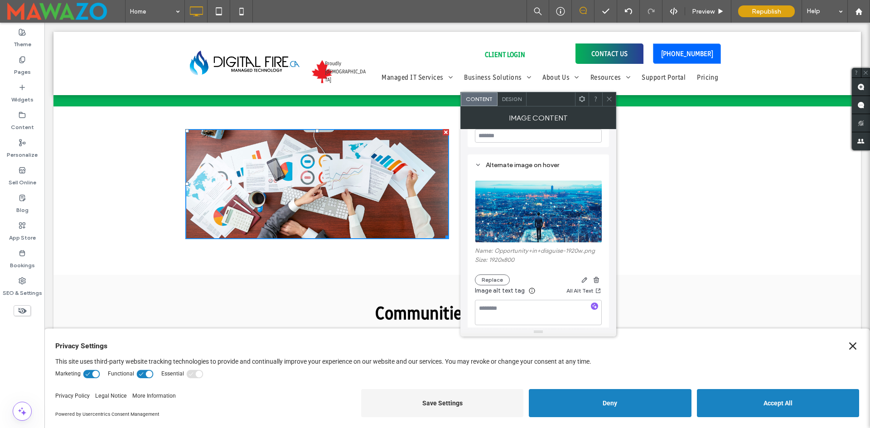
scroll to position [347, 0]
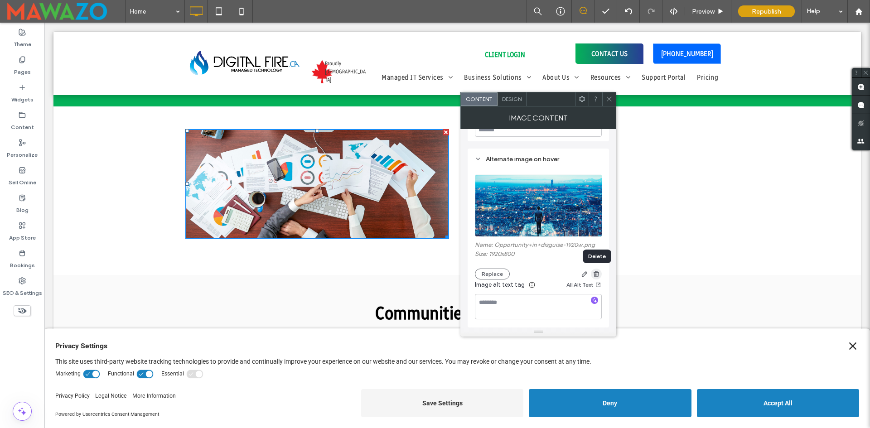
click at [596, 272] on icon "button" at bounding box center [595, 273] width 7 height 7
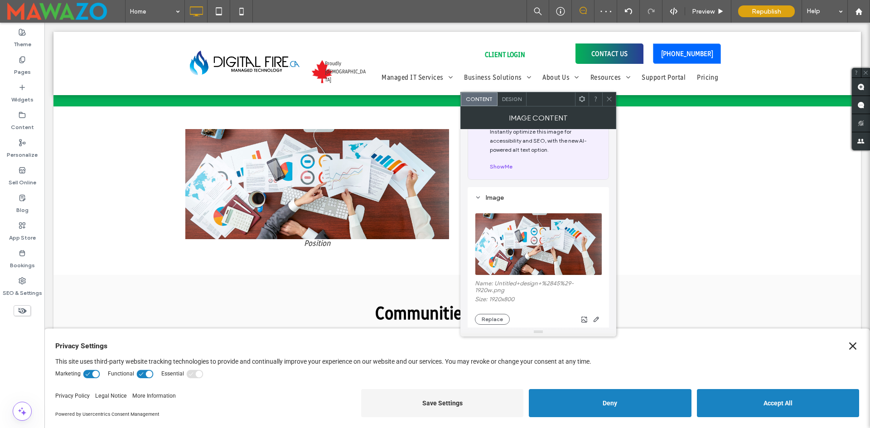
scroll to position [91, 0]
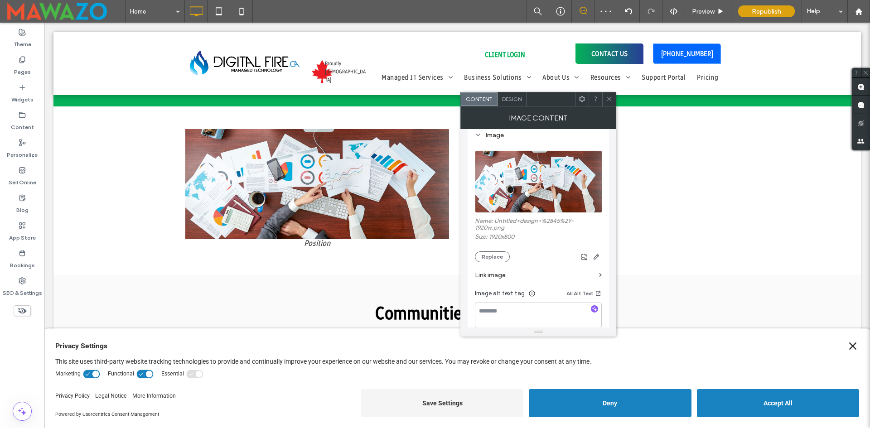
click at [606, 101] on icon at bounding box center [609, 99] width 7 height 7
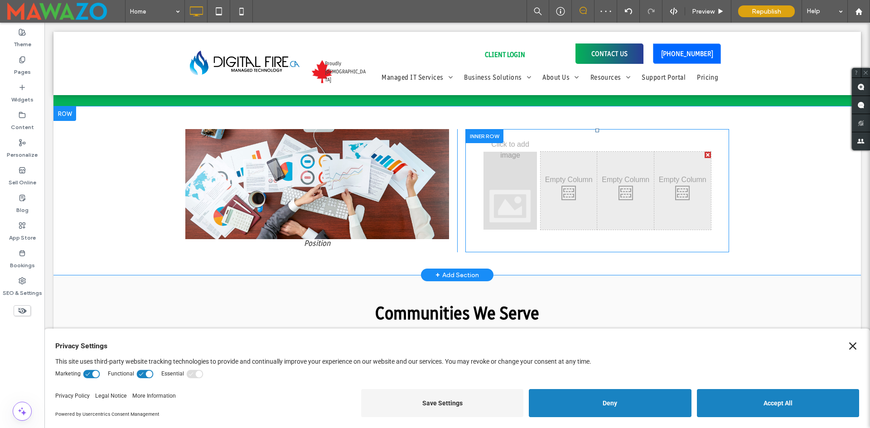
scroll to position [0, 0]
